Goal: Find specific page/section: Find specific page/section

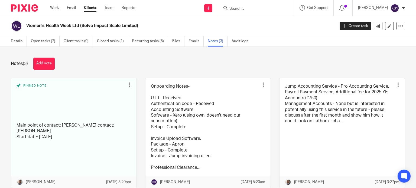
click at [240, 11] on input "Search" at bounding box center [253, 9] width 49 height 5
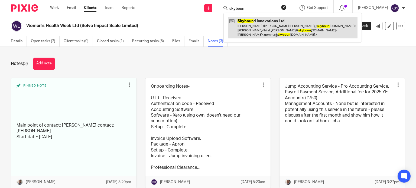
type input "skyboun"
click at [282, 33] on link at bounding box center [293, 27] width 130 height 21
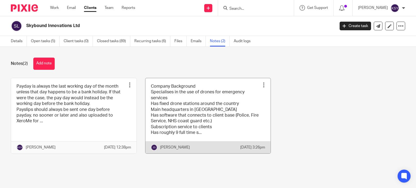
click at [176, 98] on link at bounding box center [209, 115] width 126 height 75
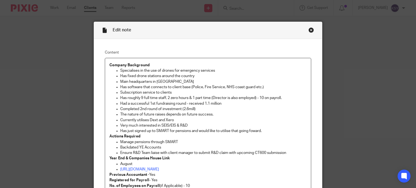
scroll to position [81, 0]
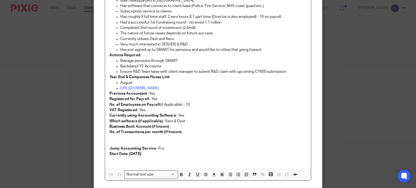
click at [151, 155] on p "Start Date: [DATE]" at bounding box center [209, 154] width 198 height 5
